Goal: Use online tool/utility: Utilize a website feature to perform a specific function

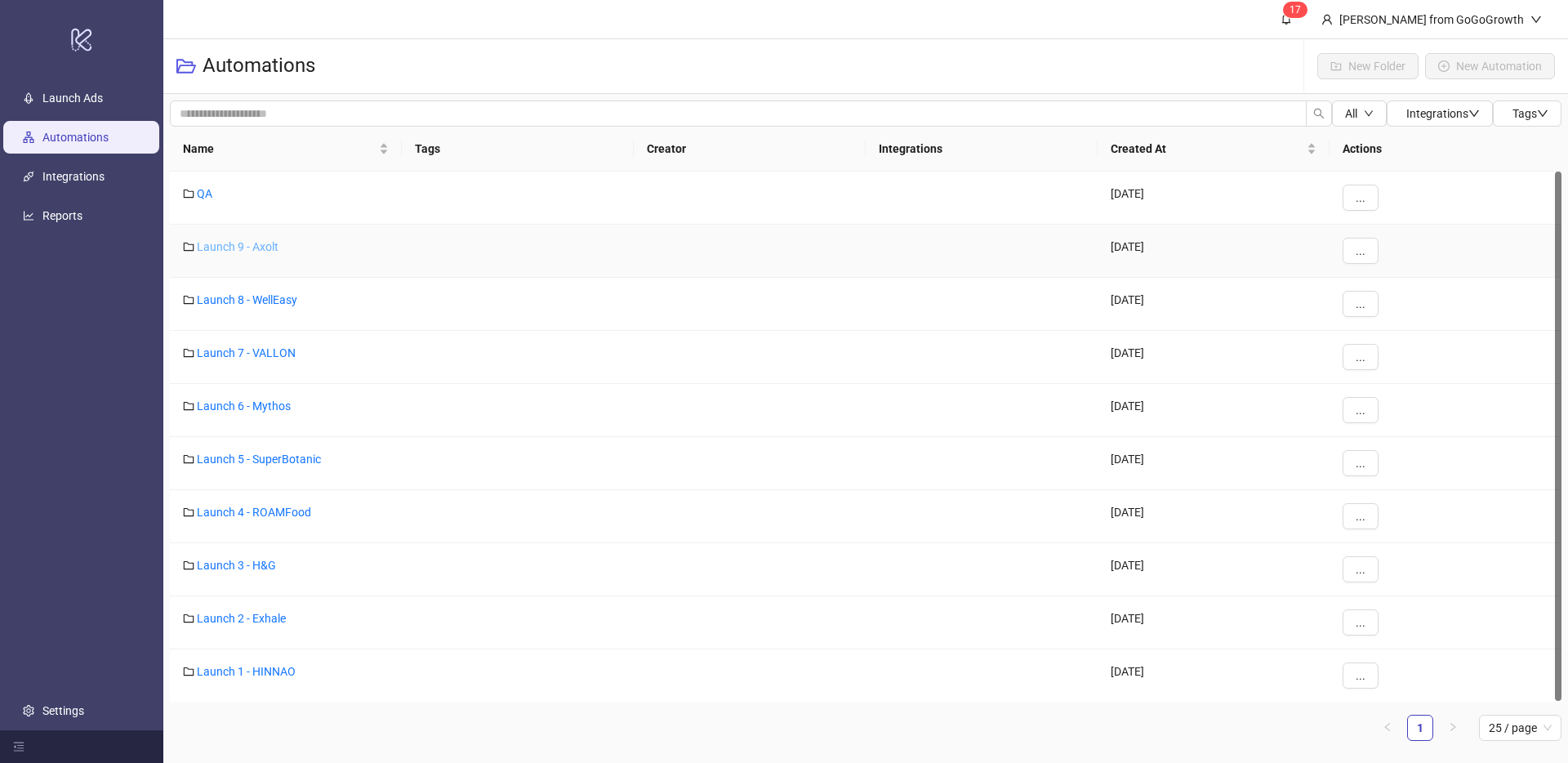
click at [251, 245] on link "Launch 9 - Axolt" at bounding box center [237, 246] width 82 height 13
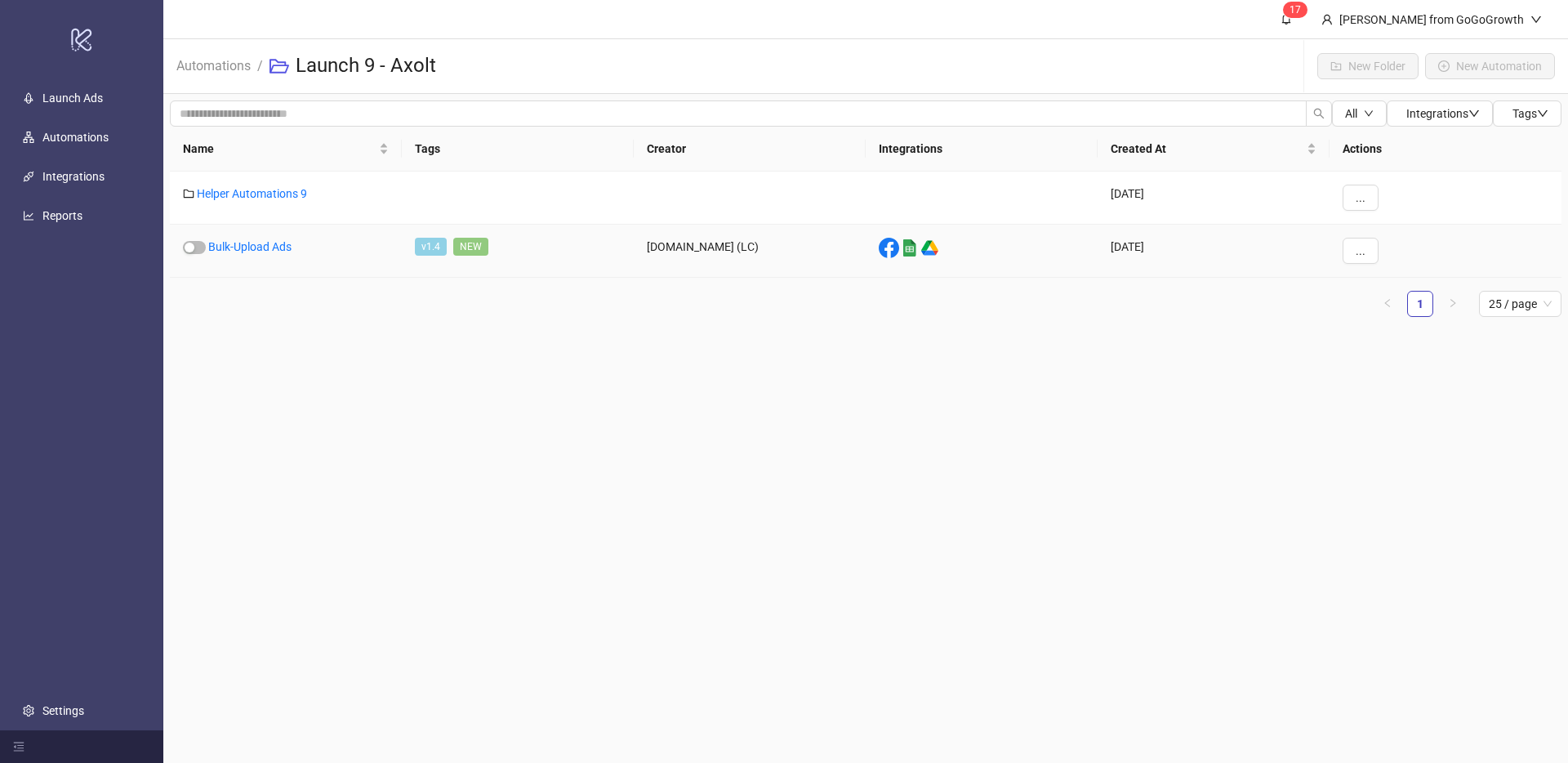
click at [243, 238] on div "Bulk-Upload Ads" at bounding box center [286, 251] width 232 height 53
click at [269, 246] on link "Bulk-Upload Ads" at bounding box center [250, 246] width 83 height 13
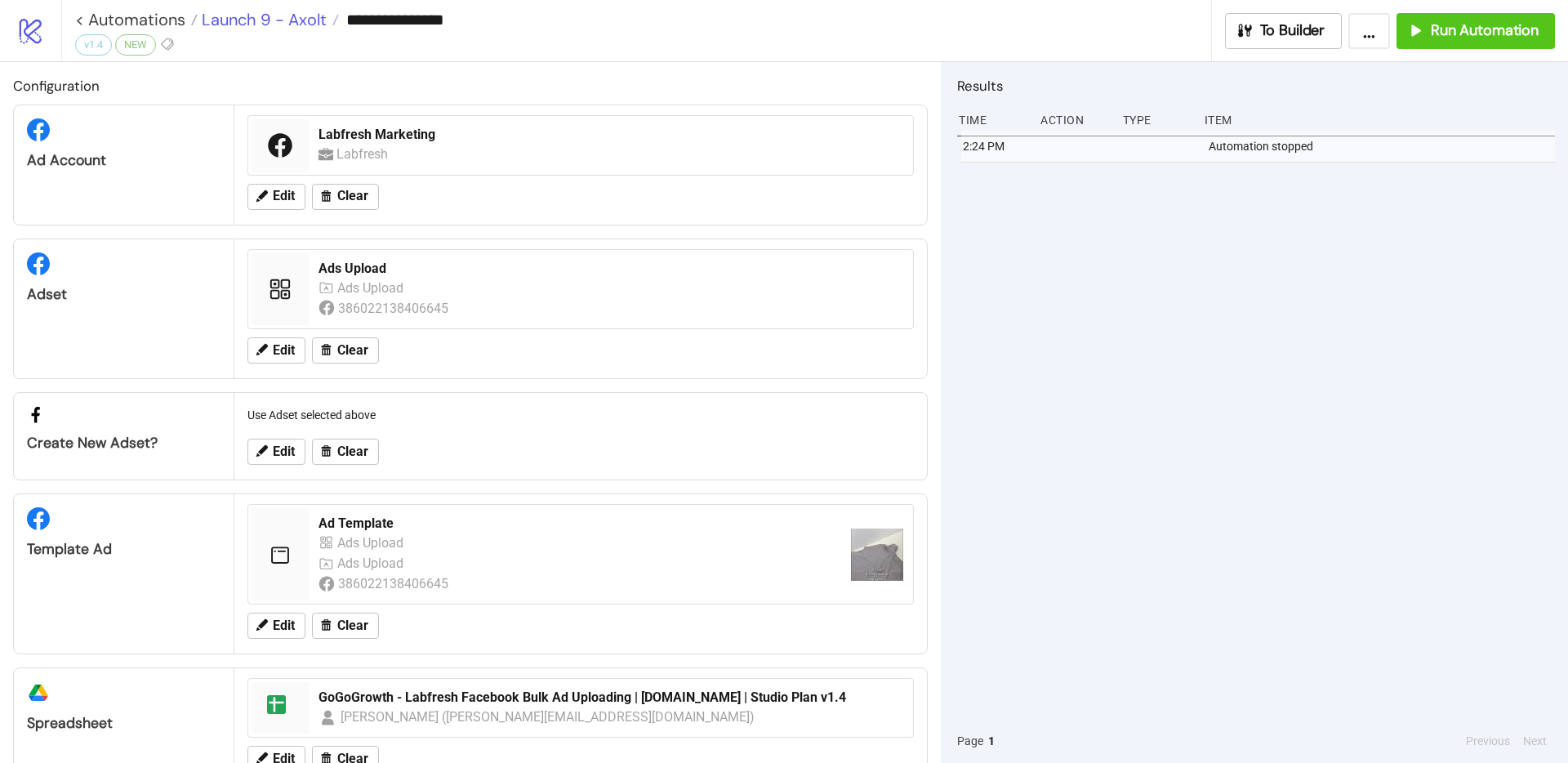
click at [292, 25] on span "Launch 9 - Axolt" at bounding box center [262, 20] width 129 height 21
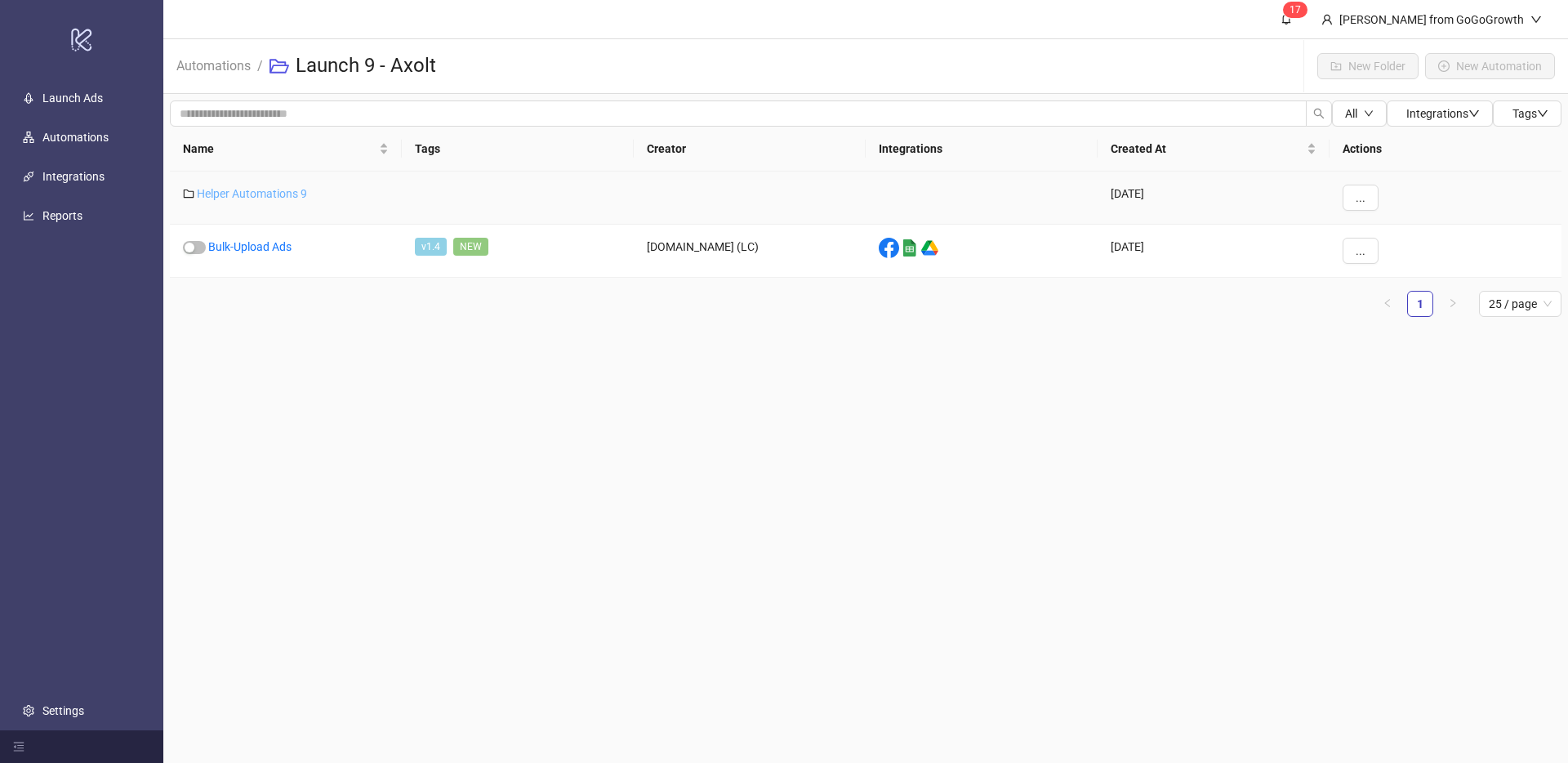
click at [242, 198] on link "Helper Automations 9" at bounding box center [251, 193] width 110 height 13
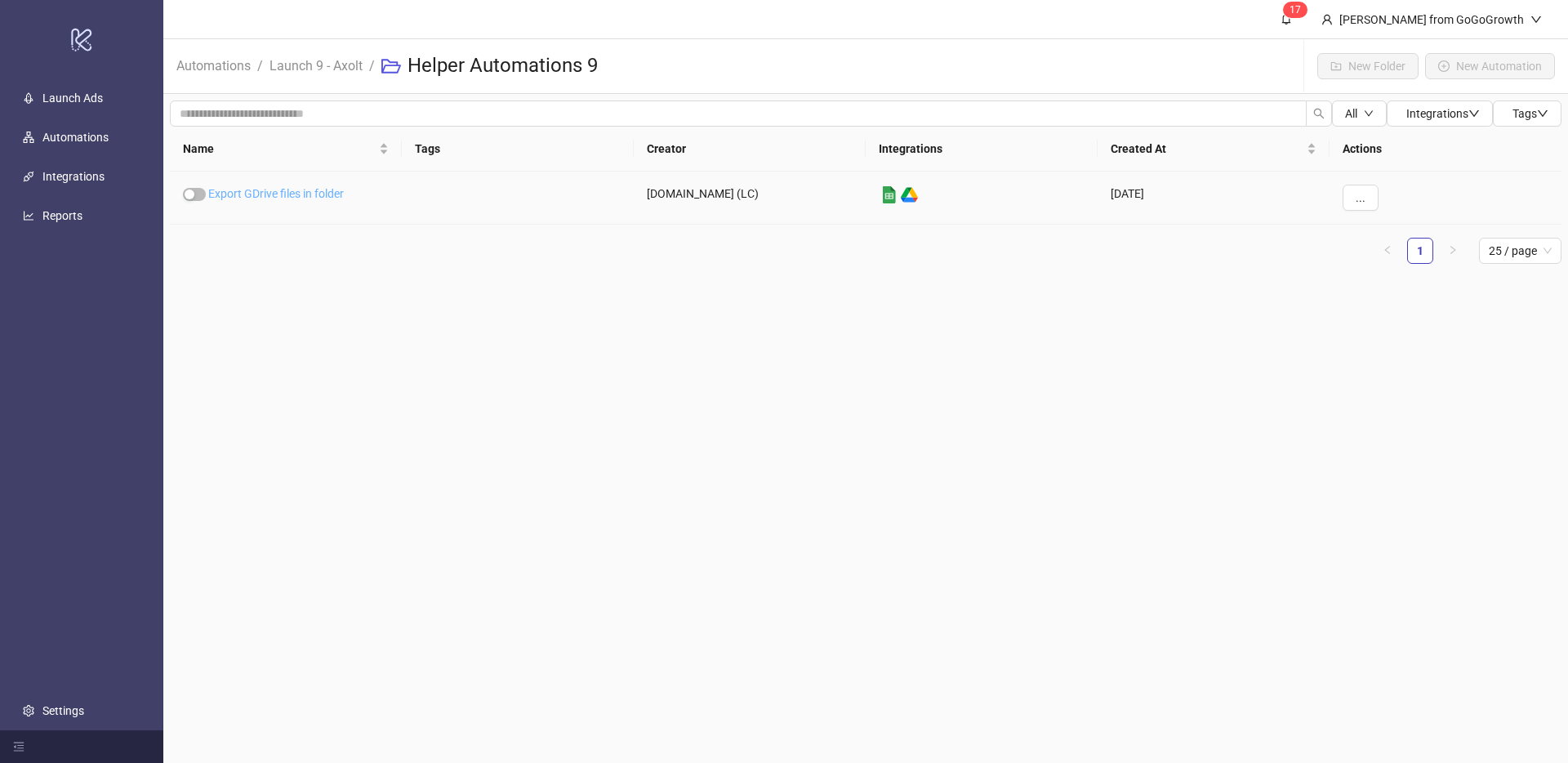
click at [279, 195] on link "Export GDrive files in folder" at bounding box center [276, 193] width 136 height 13
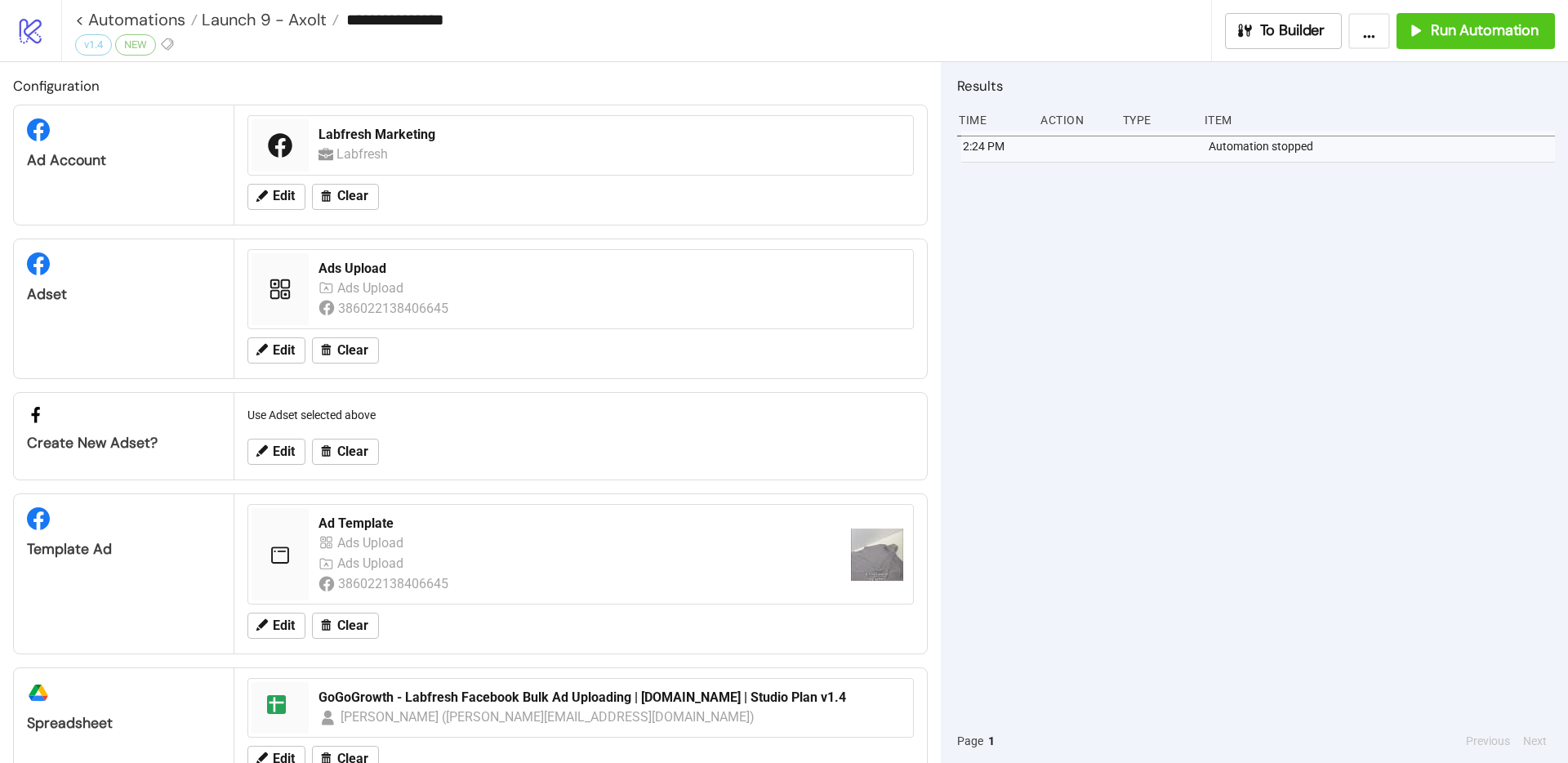
type input "**********"
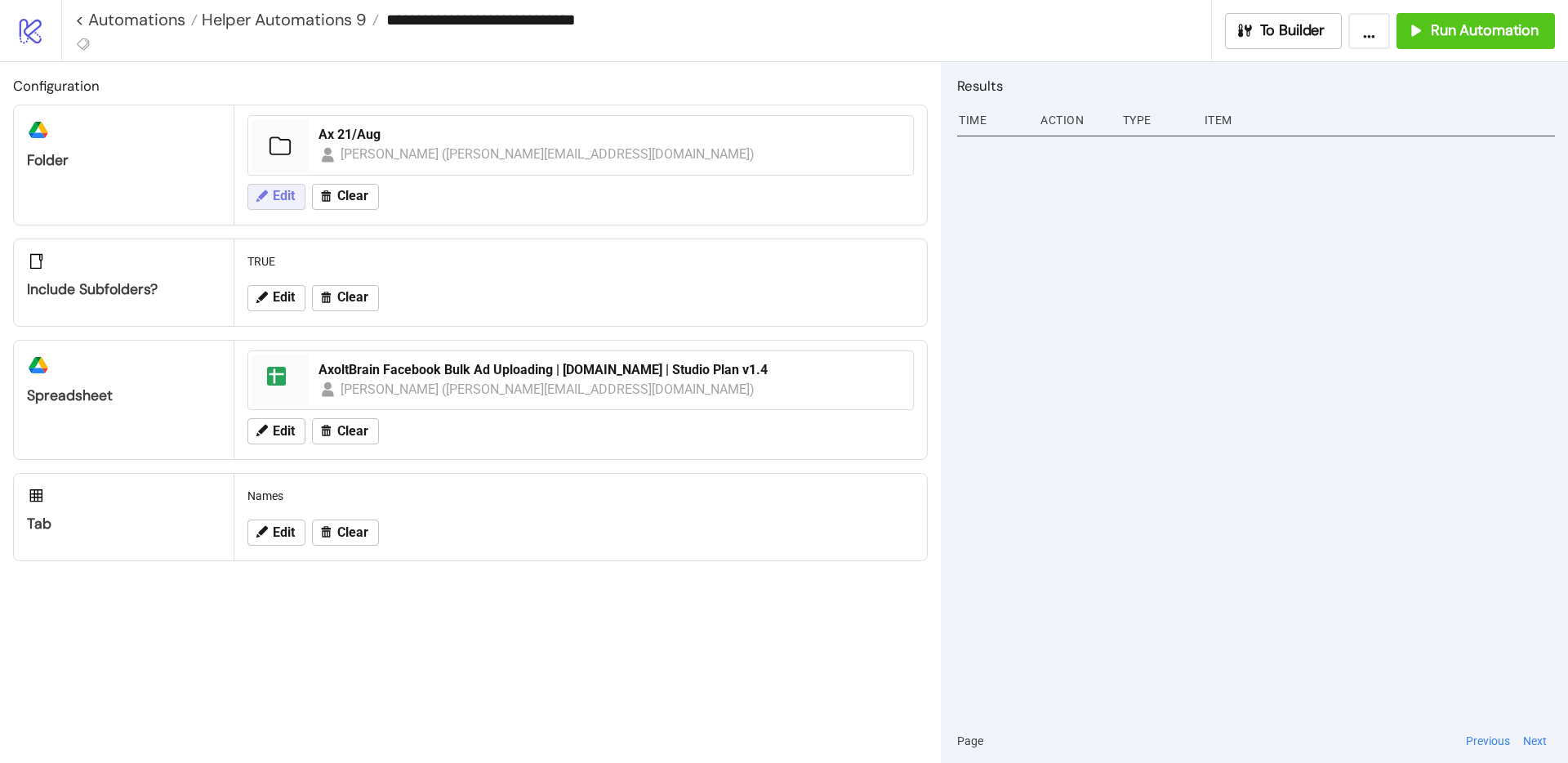
click at [269, 197] on button "Edit" at bounding box center [276, 197] width 58 height 26
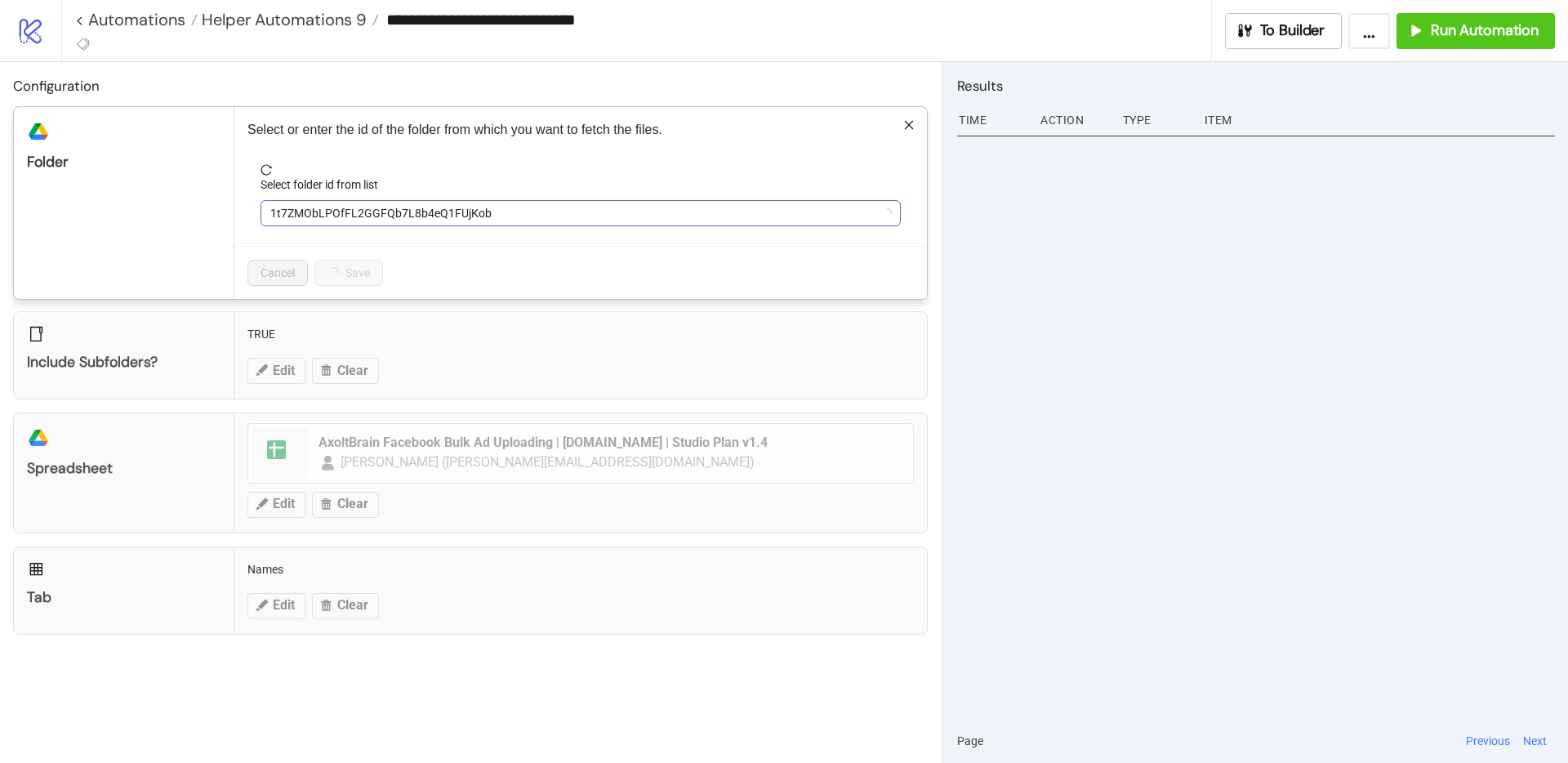
click at [315, 209] on span "1t7ZMObLPOfFL2GGFQb7L8b4eQ1FUjKob" at bounding box center [580, 213] width 621 height 25
click at [322, 207] on span "Ax 21/Aug" at bounding box center [580, 213] width 621 height 25
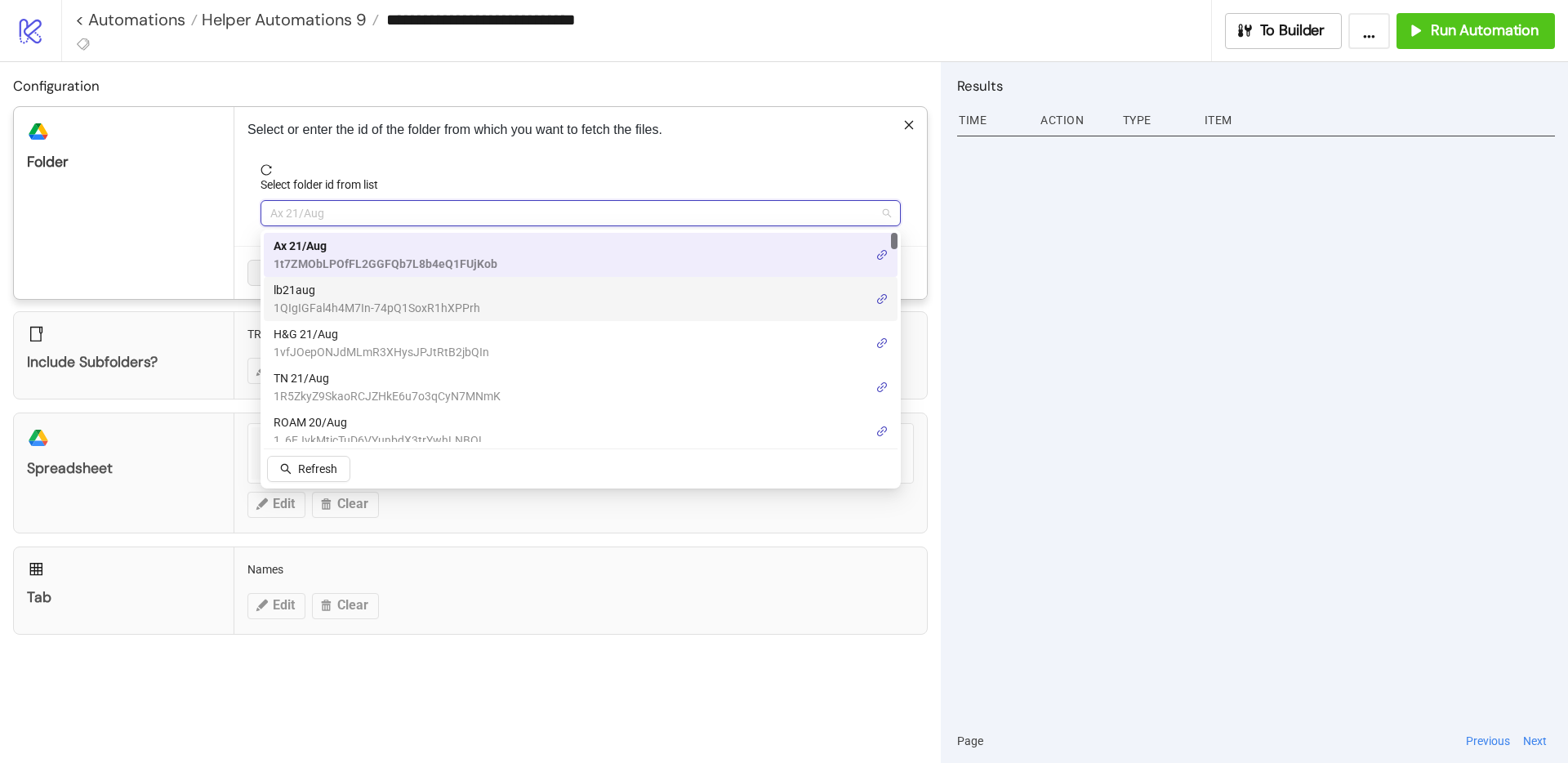
click at [308, 293] on span "lb21aug" at bounding box center [377, 290] width 207 height 18
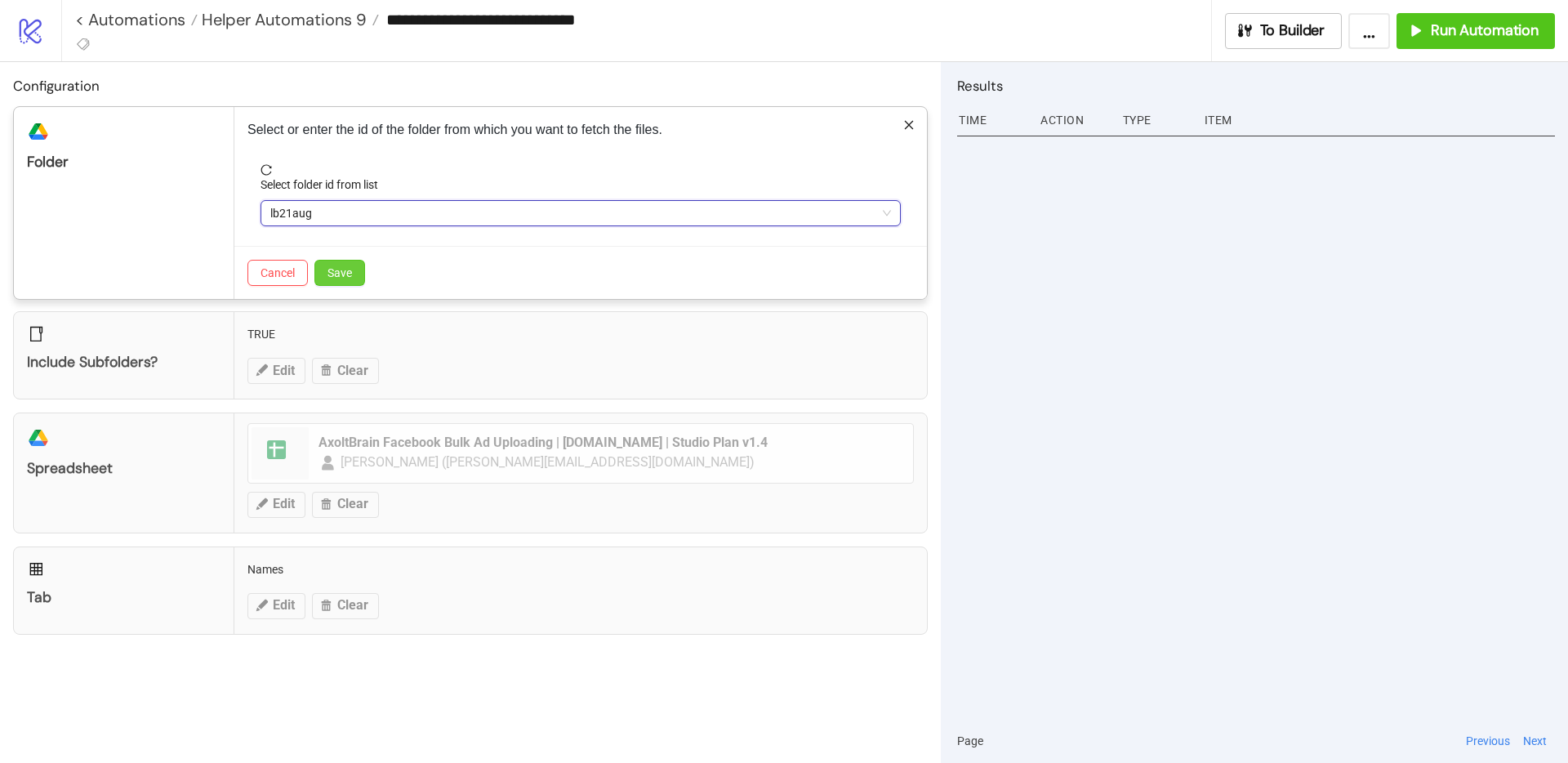
click at [322, 276] on button "Save" at bounding box center [339, 273] width 50 height 26
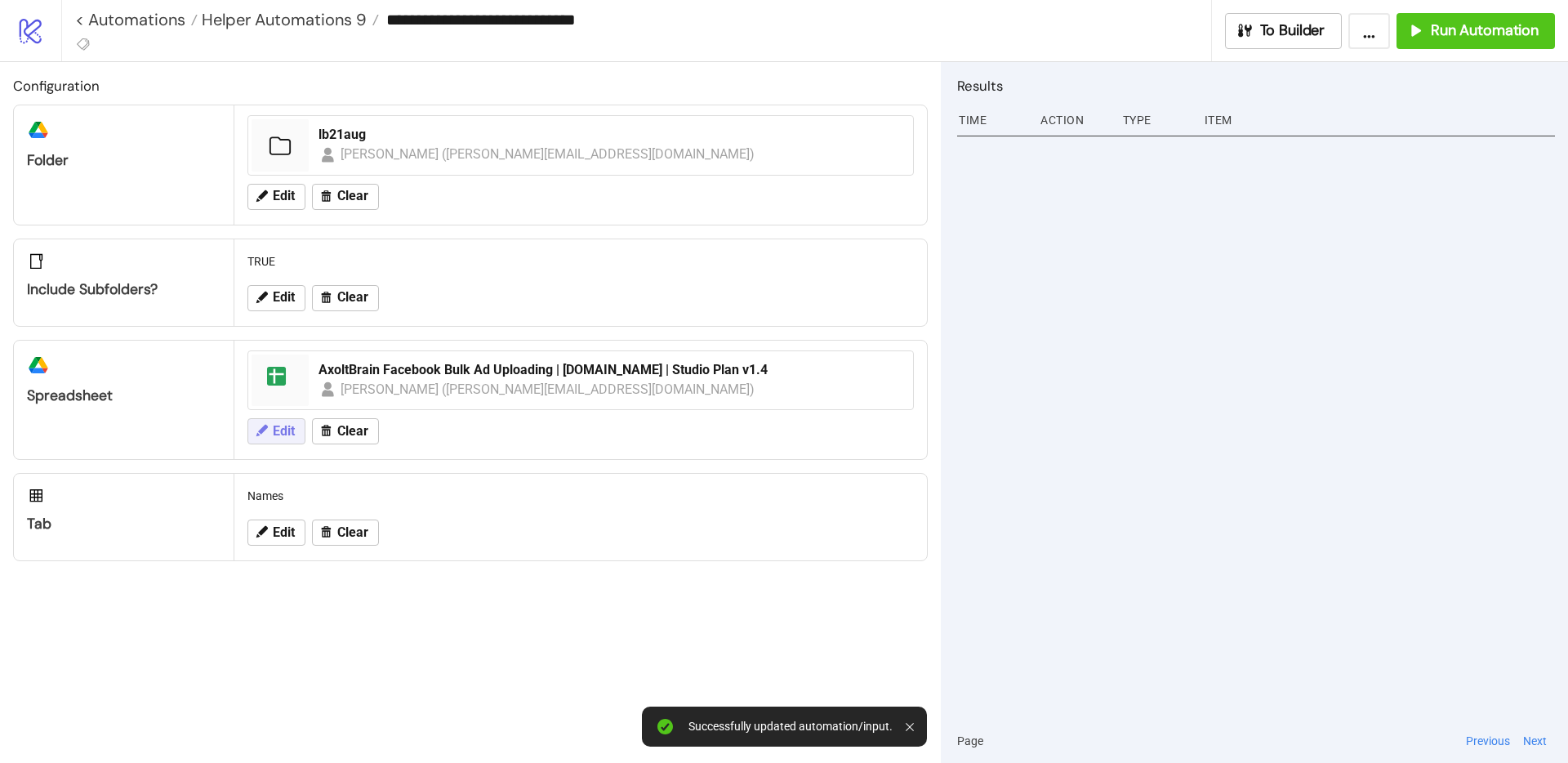
click at [280, 428] on span "Edit" at bounding box center [284, 432] width 22 height 15
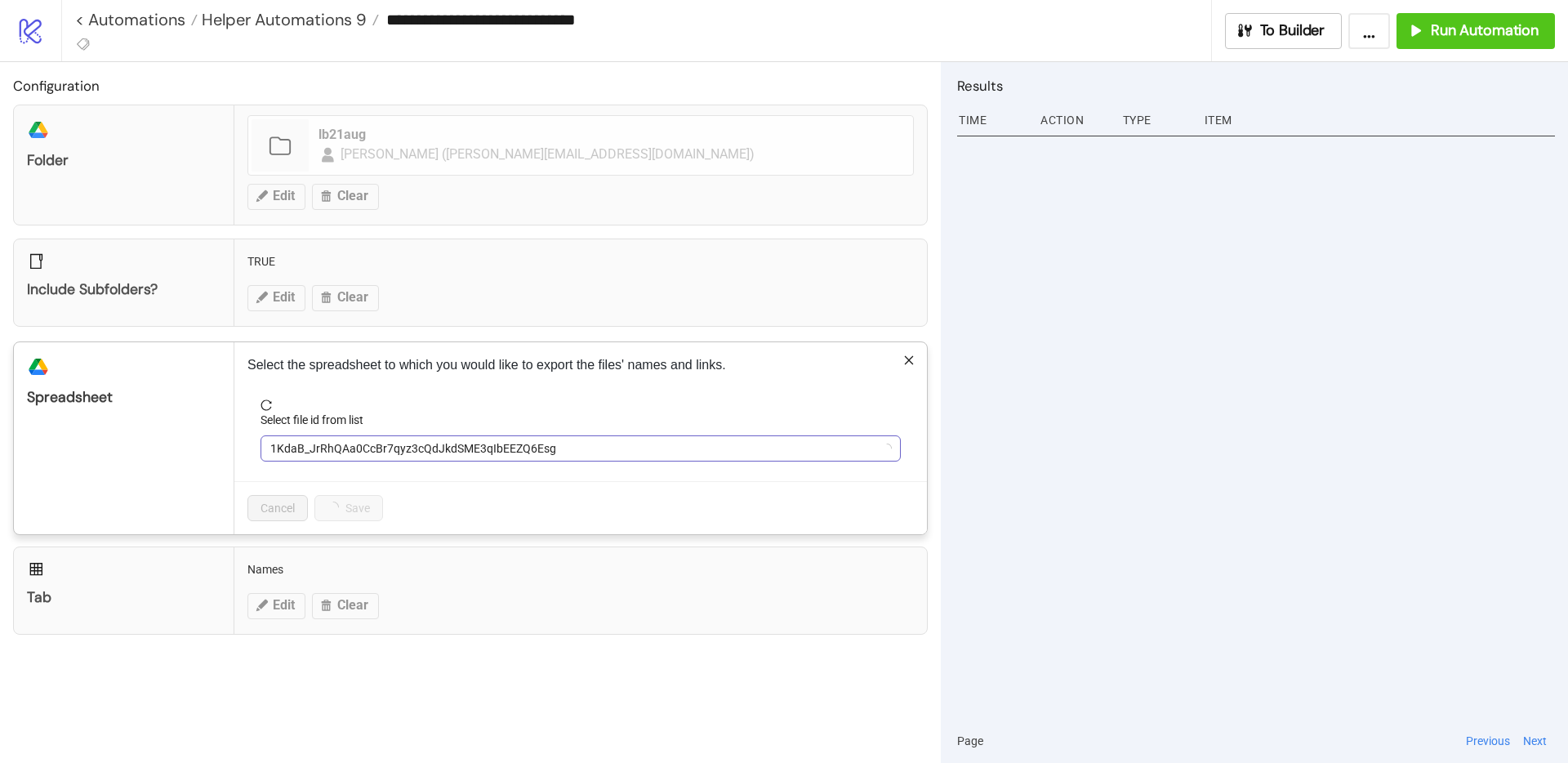
click at [351, 444] on span "1KdaB_JrRhQAa0CcBr7qyz3cQdJkdSME3qIbEEZQ6Esg" at bounding box center [580, 449] width 621 height 25
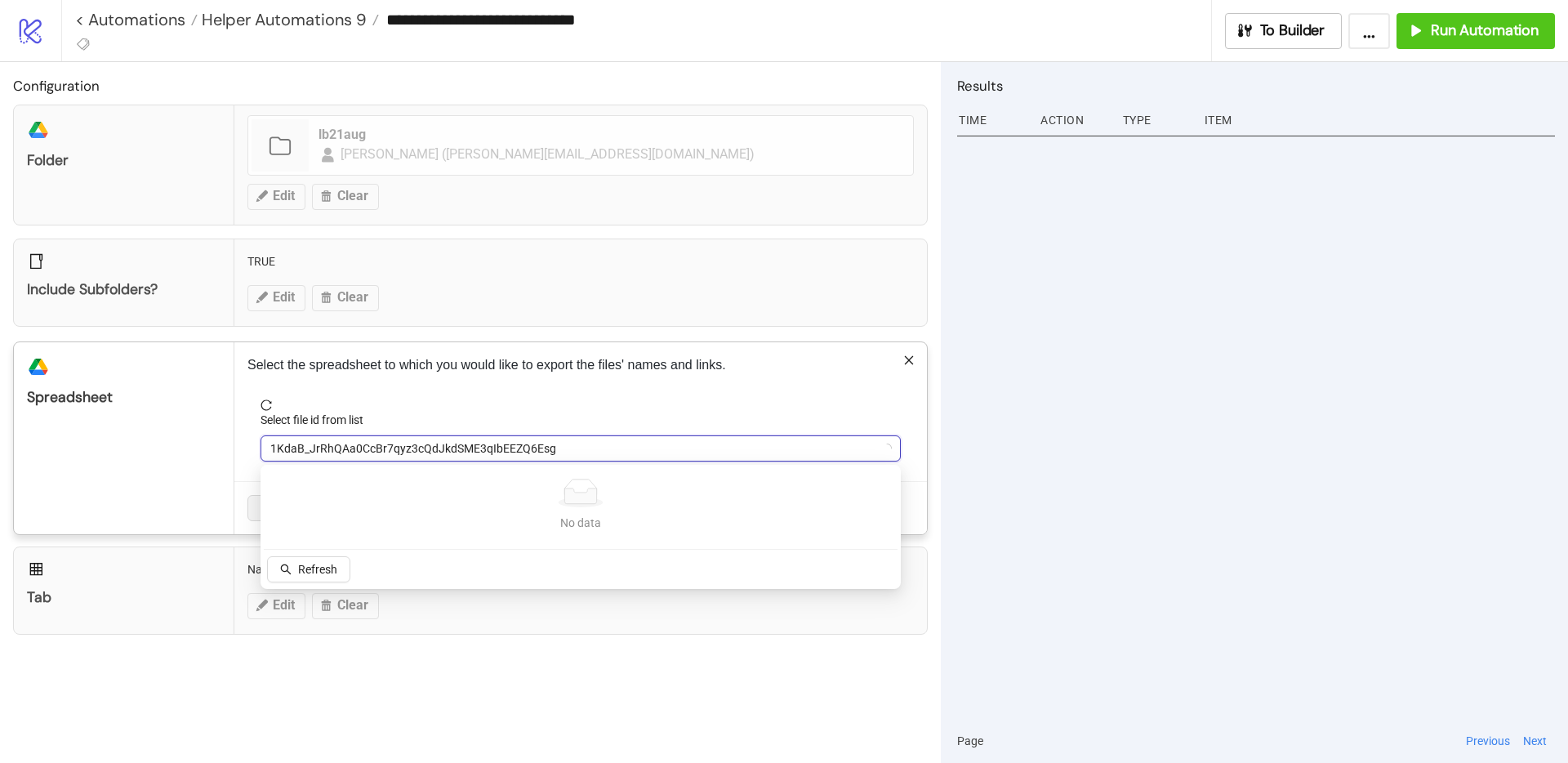
click at [351, 445] on span "1KdaB_JrRhQAa0CcBr7qyz3cQdJkdSME3qIbEEZQ6Esg" at bounding box center [580, 449] width 621 height 25
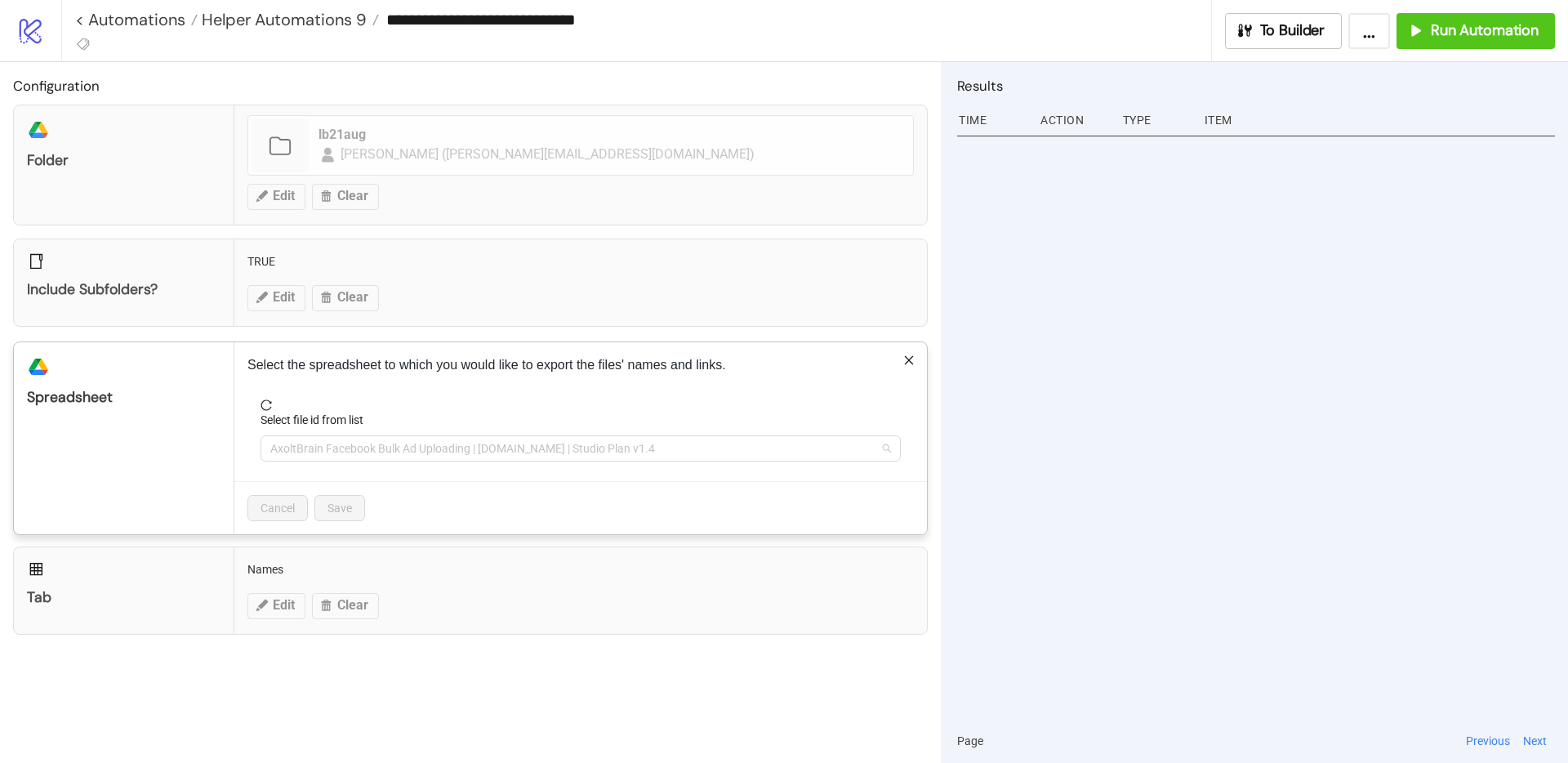
click at [351, 445] on span "AxoltBrain Facebook Bulk Ad Uploading | [DOMAIN_NAME] | Studio Plan v1.4" at bounding box center [580, 449] width 621 height 25
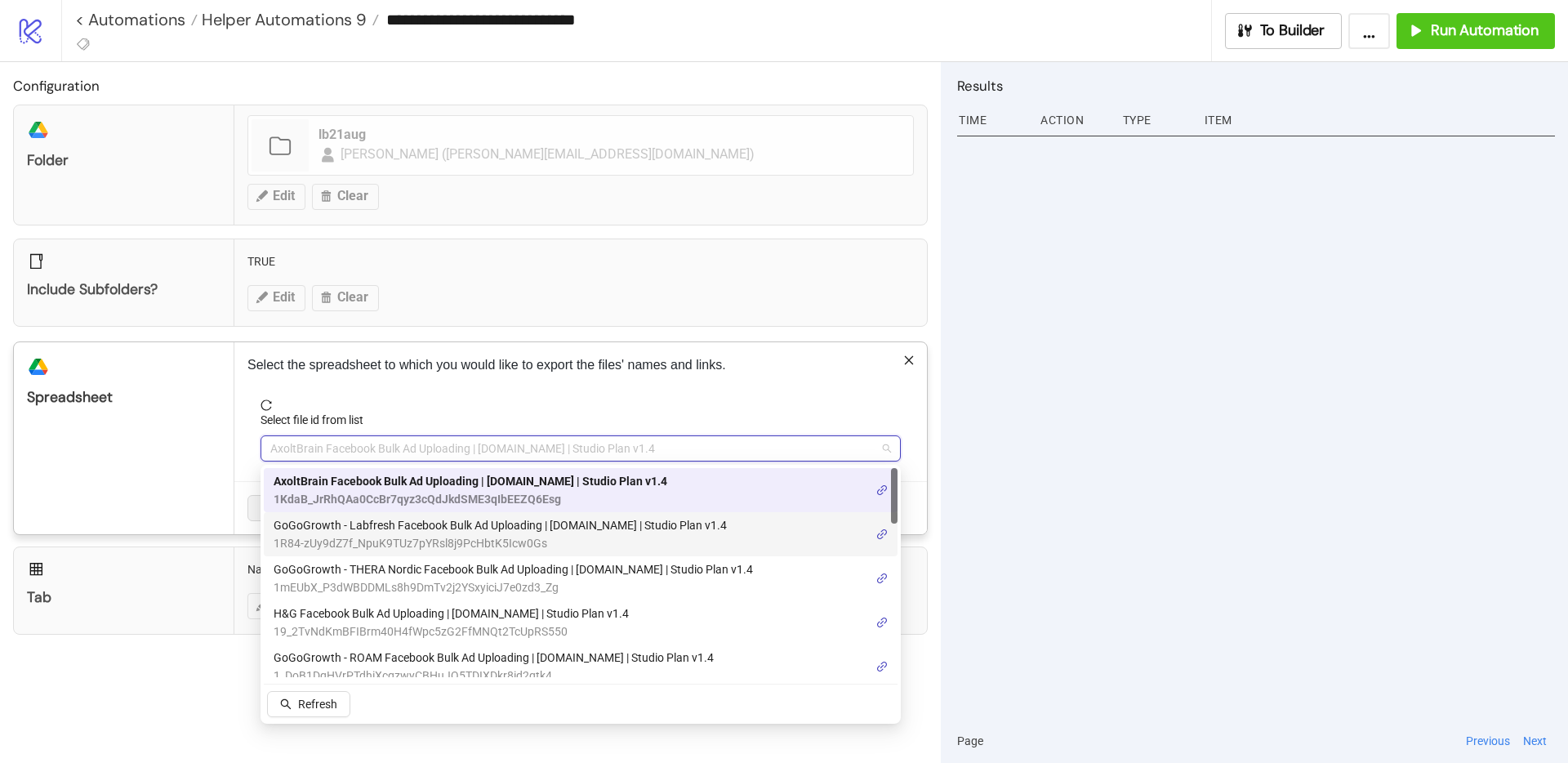
click at [356, 525] on span "GoGoGrowth - Labfresh Facebook Bulk Ad Uploading | [DOMAIN_NAME] | Studio Plan …" at bounding box center [500, 525] width 453 height 18
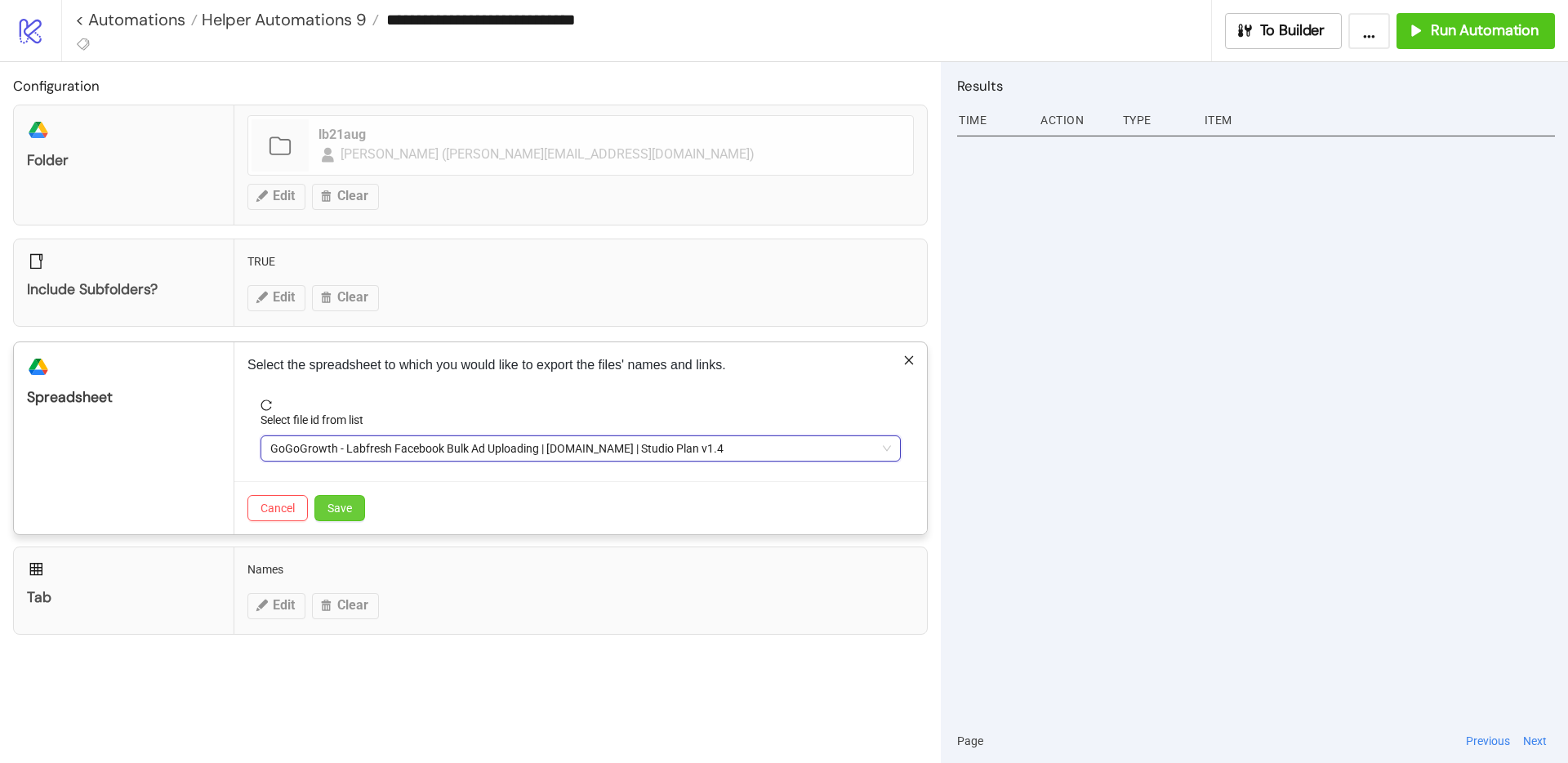
click at [356, 518] on button "Save" at bounding box center [339, 508] width 50 height 26
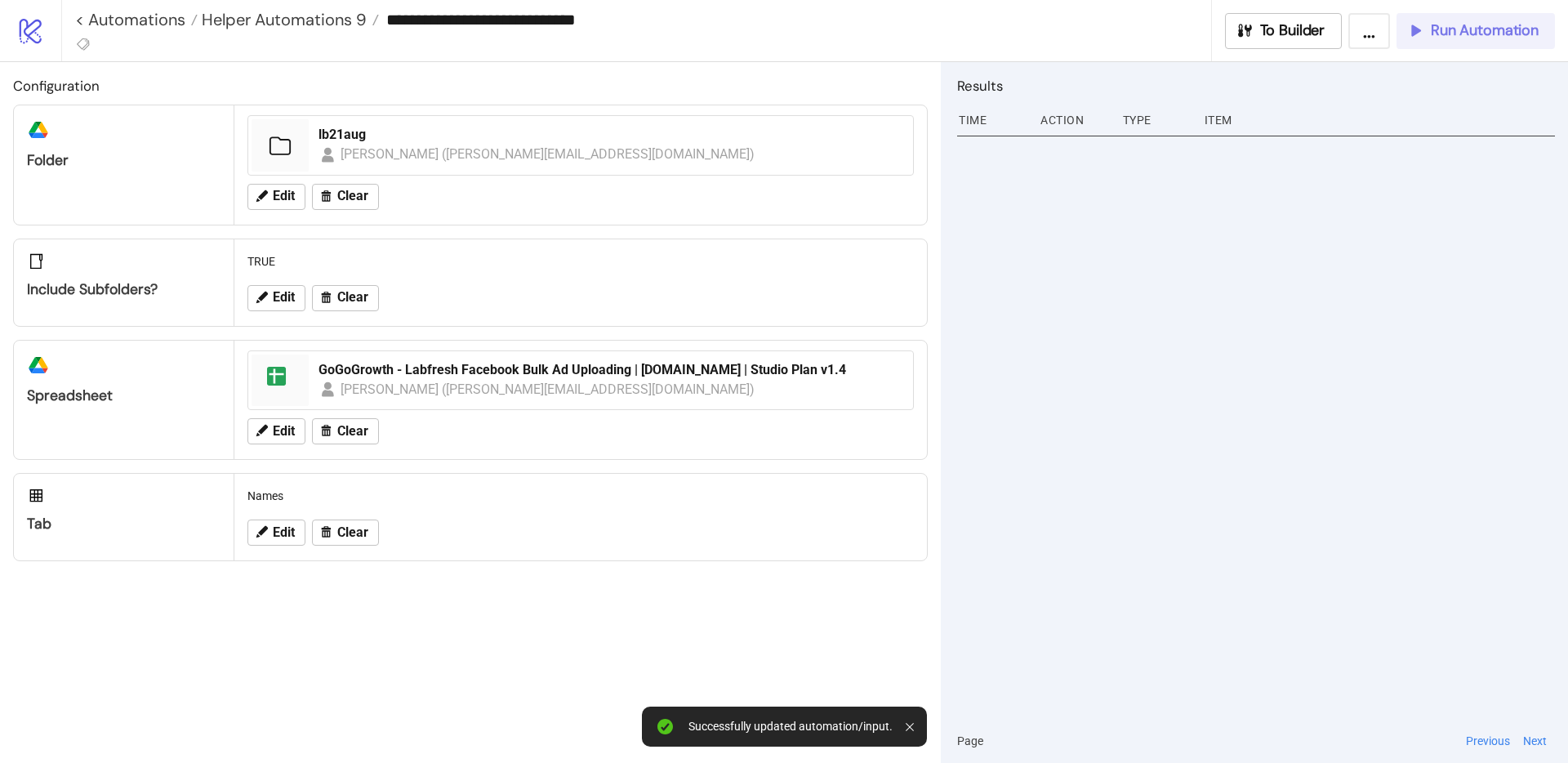
click at [1468, 37] on span "Run Automation" at bounding box center [1485, 31] width 107 height 19
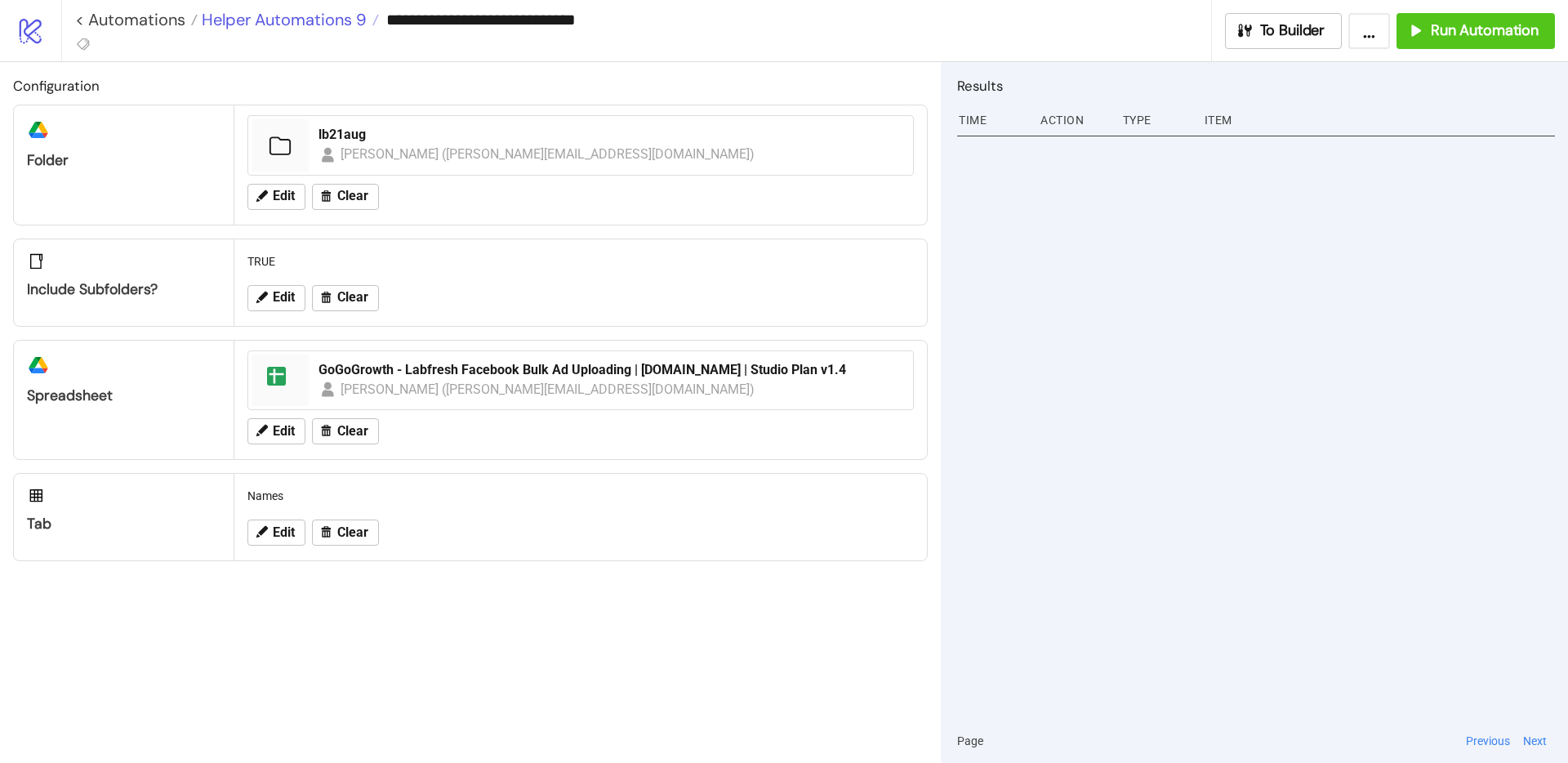
click at [356, 24] on span "Helper Automations 9" at bounding box center [282, 20] width 169 height 21
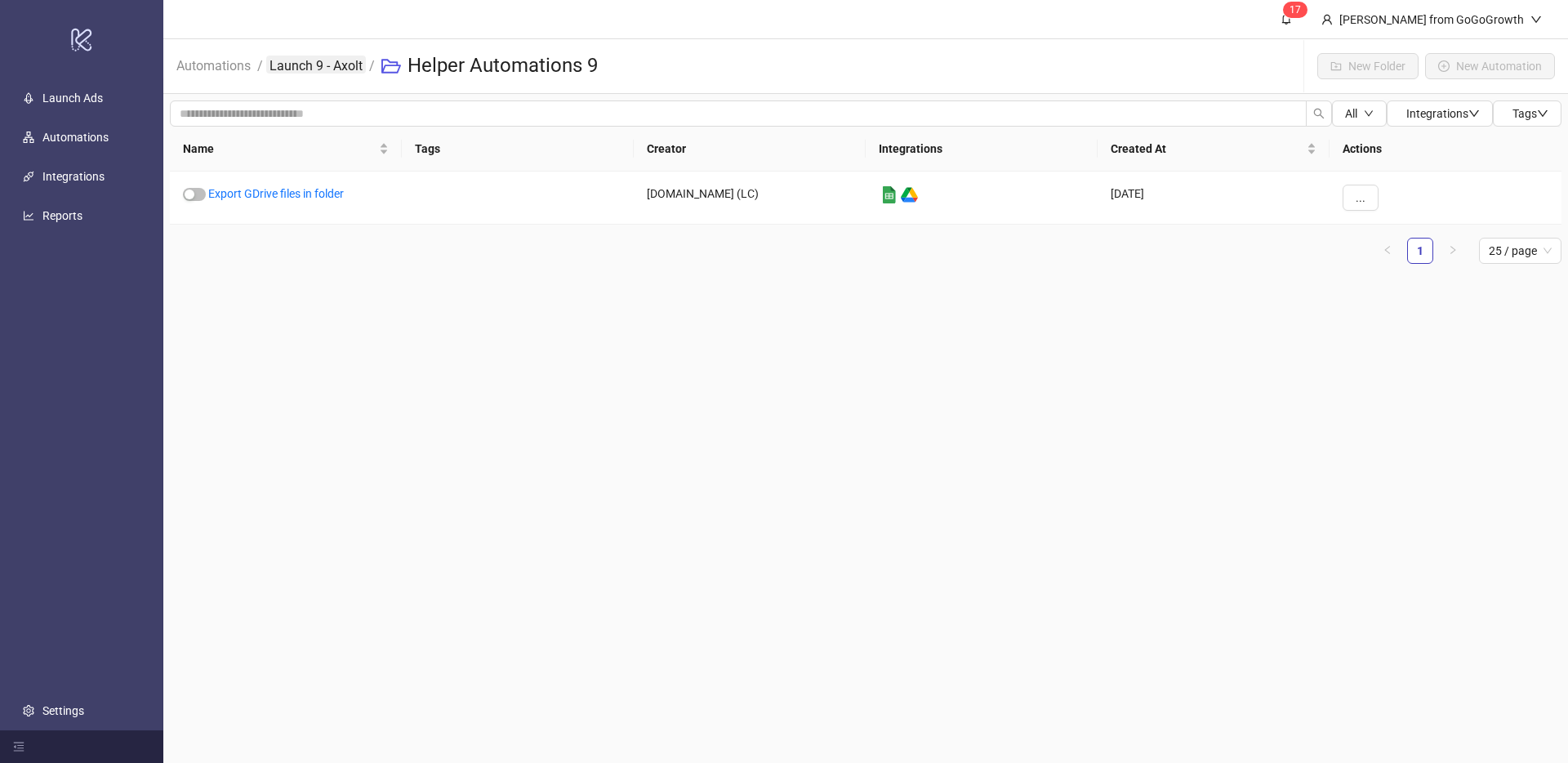
click at [336, 64] on link "Launch 9 - Axolt" at bounding box center [316, 64] width 100 height 18
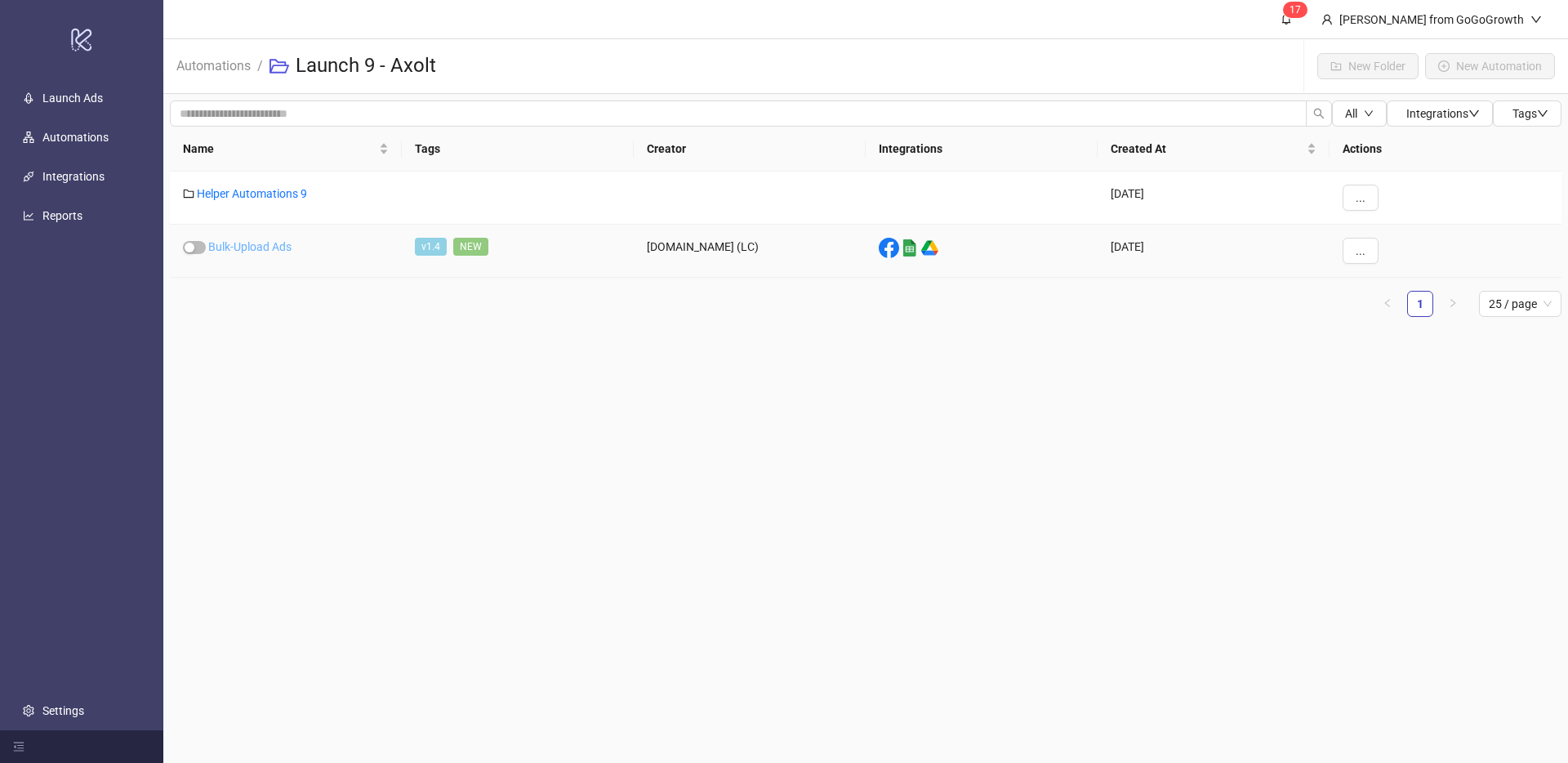
click at [255, 243] on link "Bulk-Upload Ads" at bounding box center [250, 246] width 83 height 13
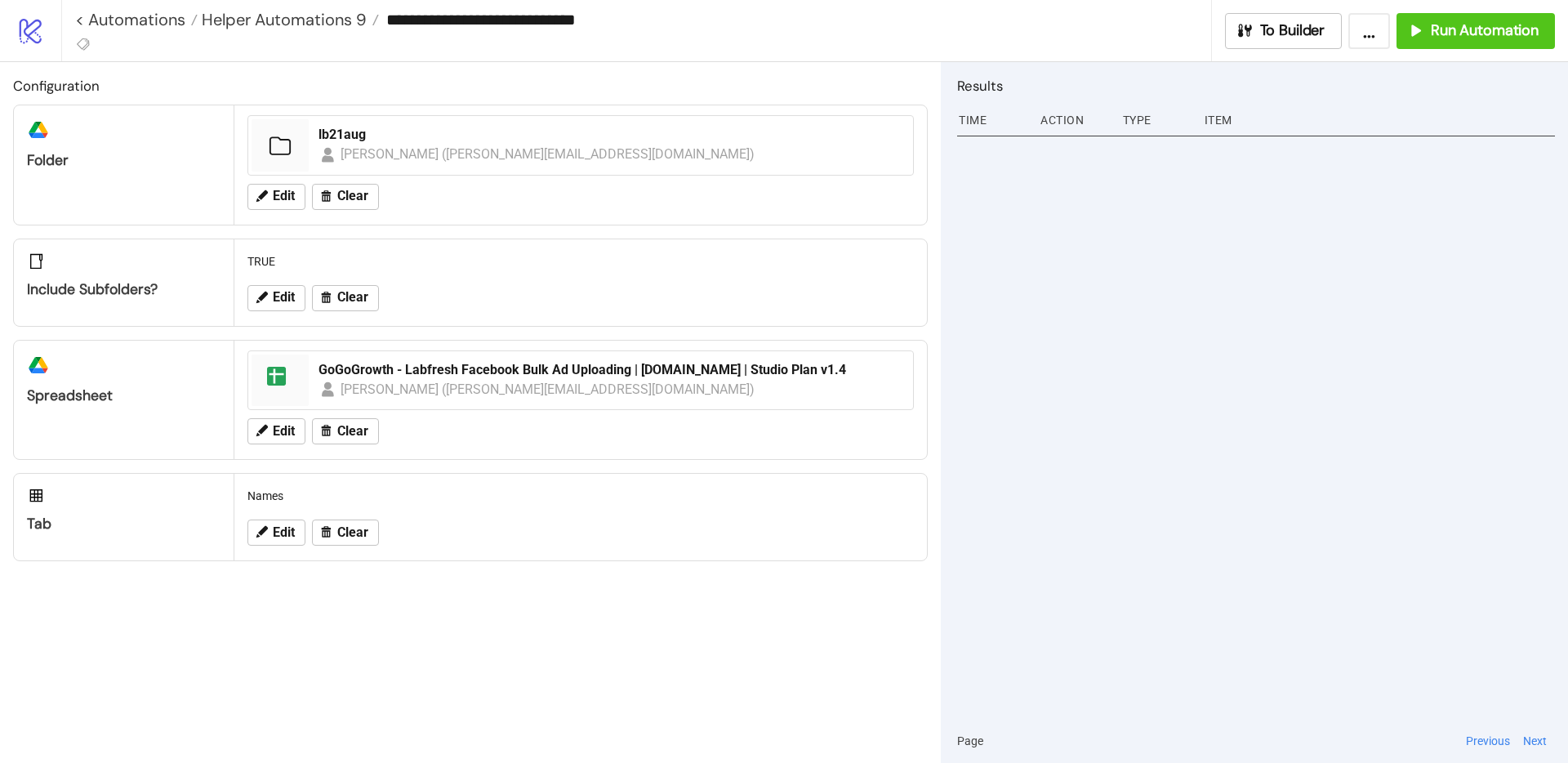
type input "**********"
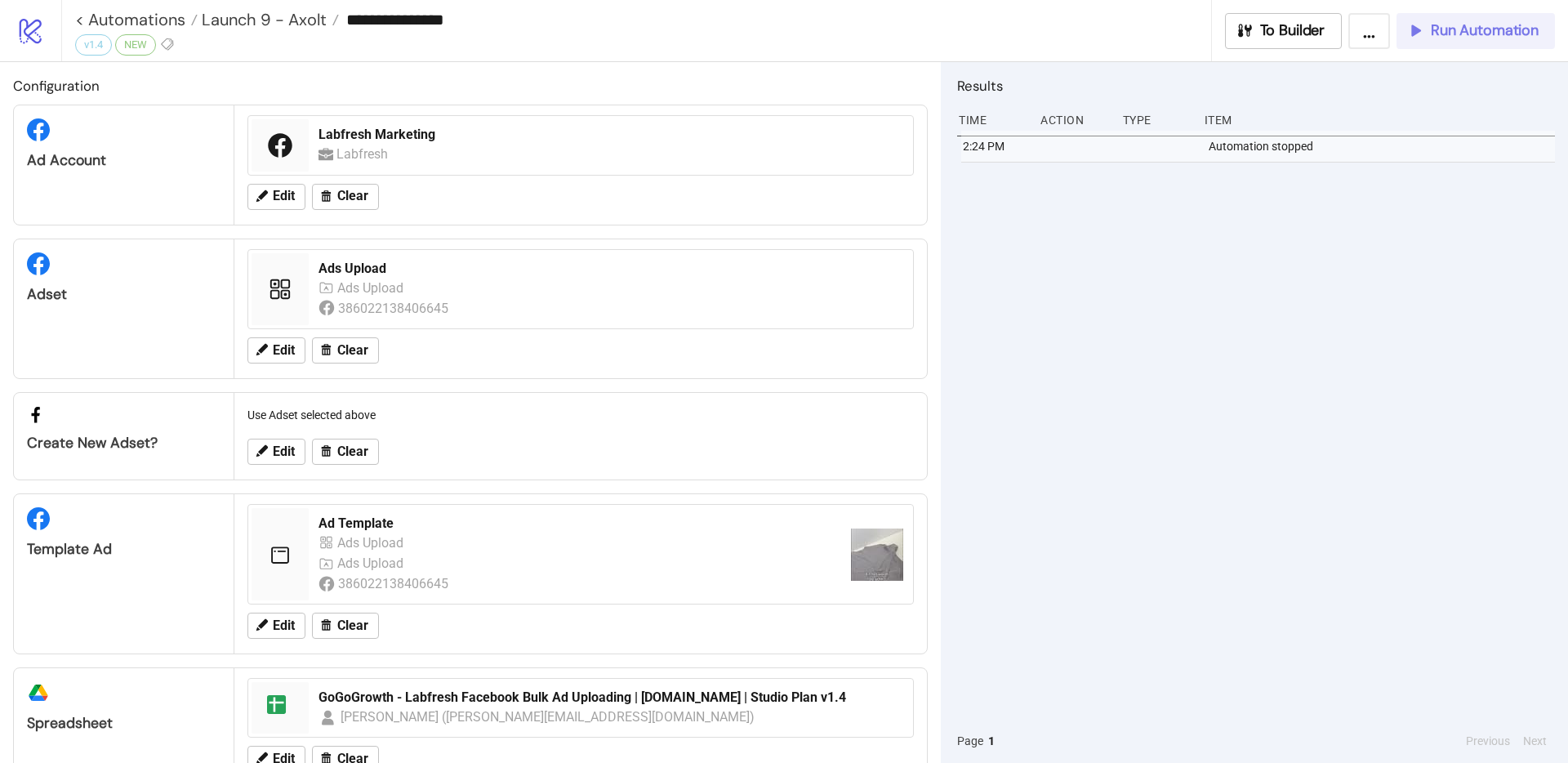
click at [1480, 39] on span "Run Automation" at bounding box center [1485, 31] width 107 height 19
